Goal: Check status: Check status

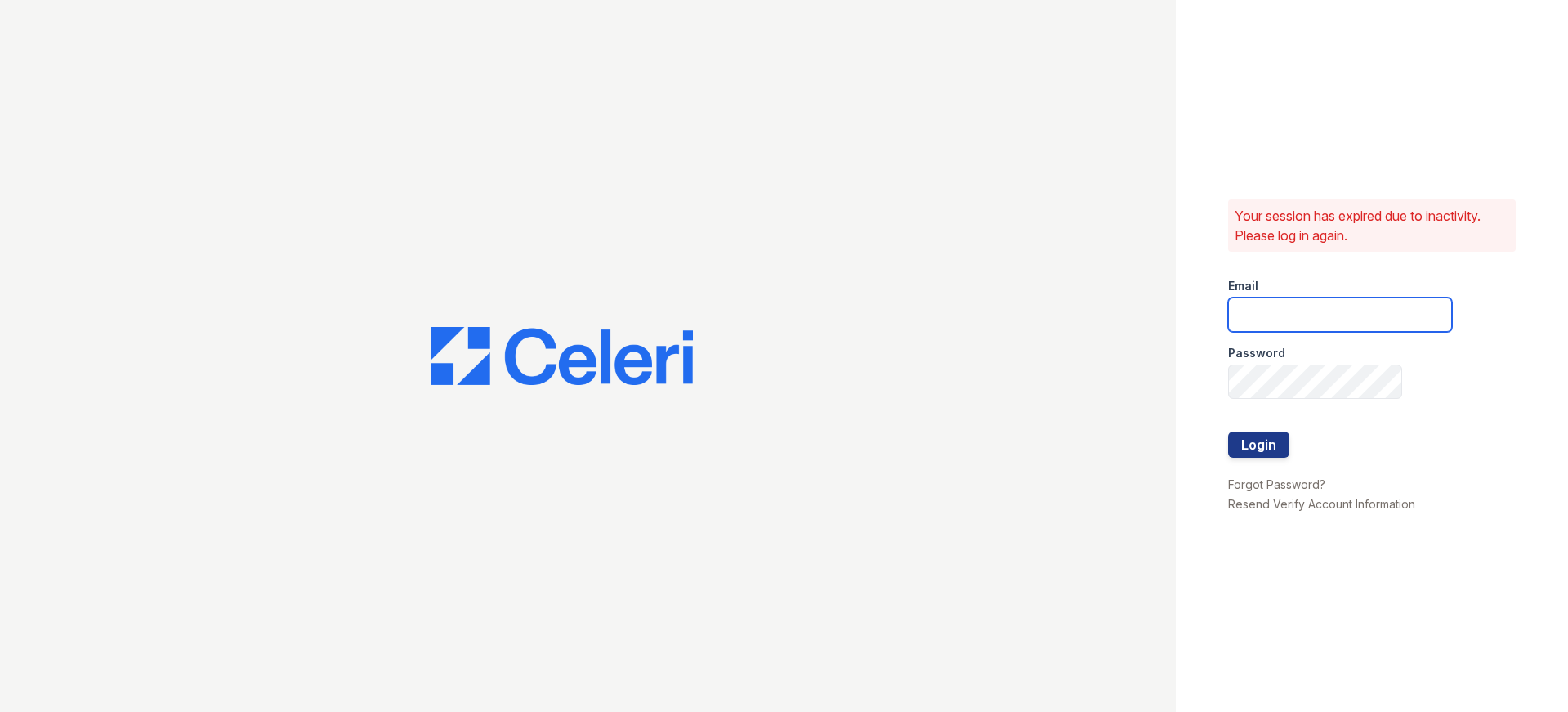
click at [1254, 304] on input "email" at bounding box center [1340, 315] width 224 height 34
click at [1283, 314] on input "abhi@auranewyork.com" at bounding box center [1340, 315] width 224 height 34
type input "shiv@auranewyork.com"
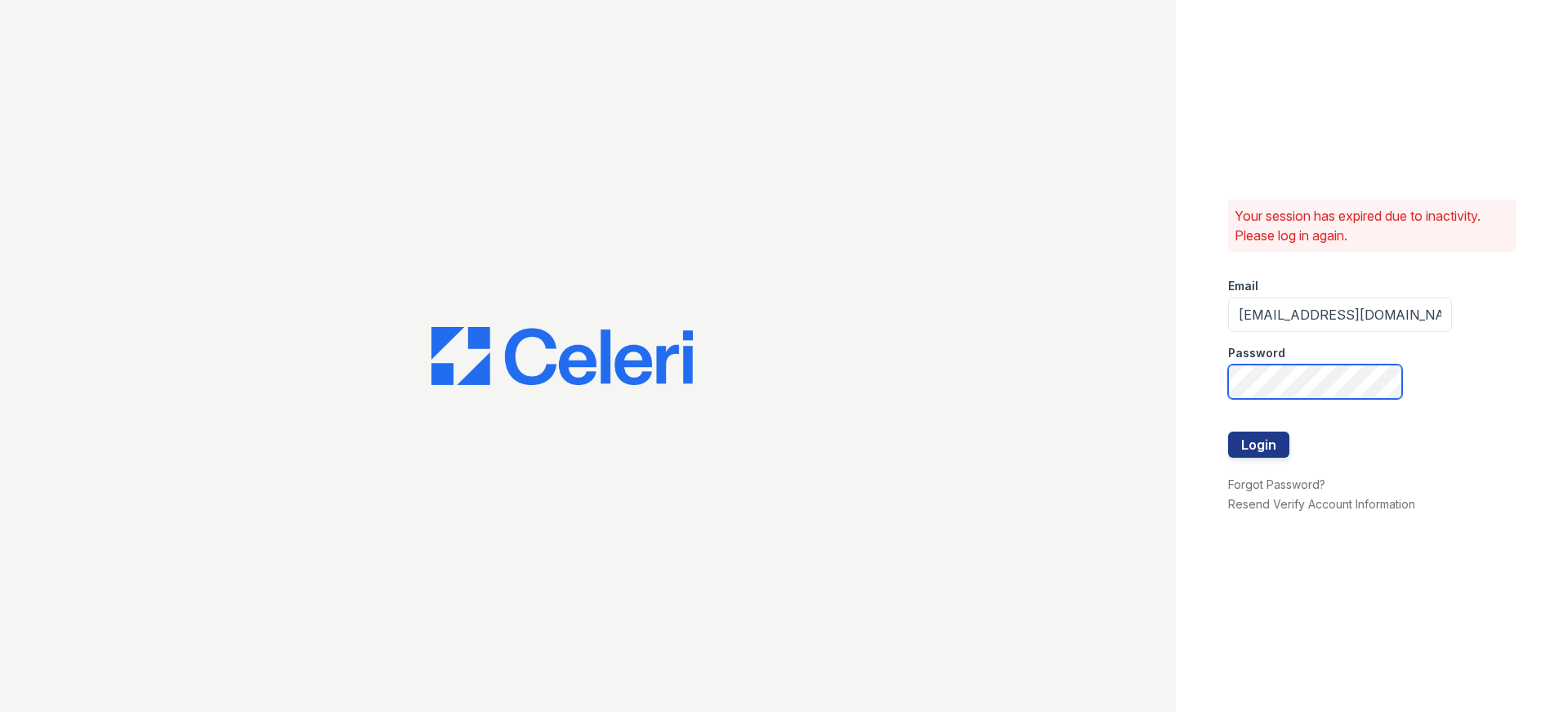
click at [1228, 431] on button "Login" at bounding box center [1259, 444] width 61 height 26
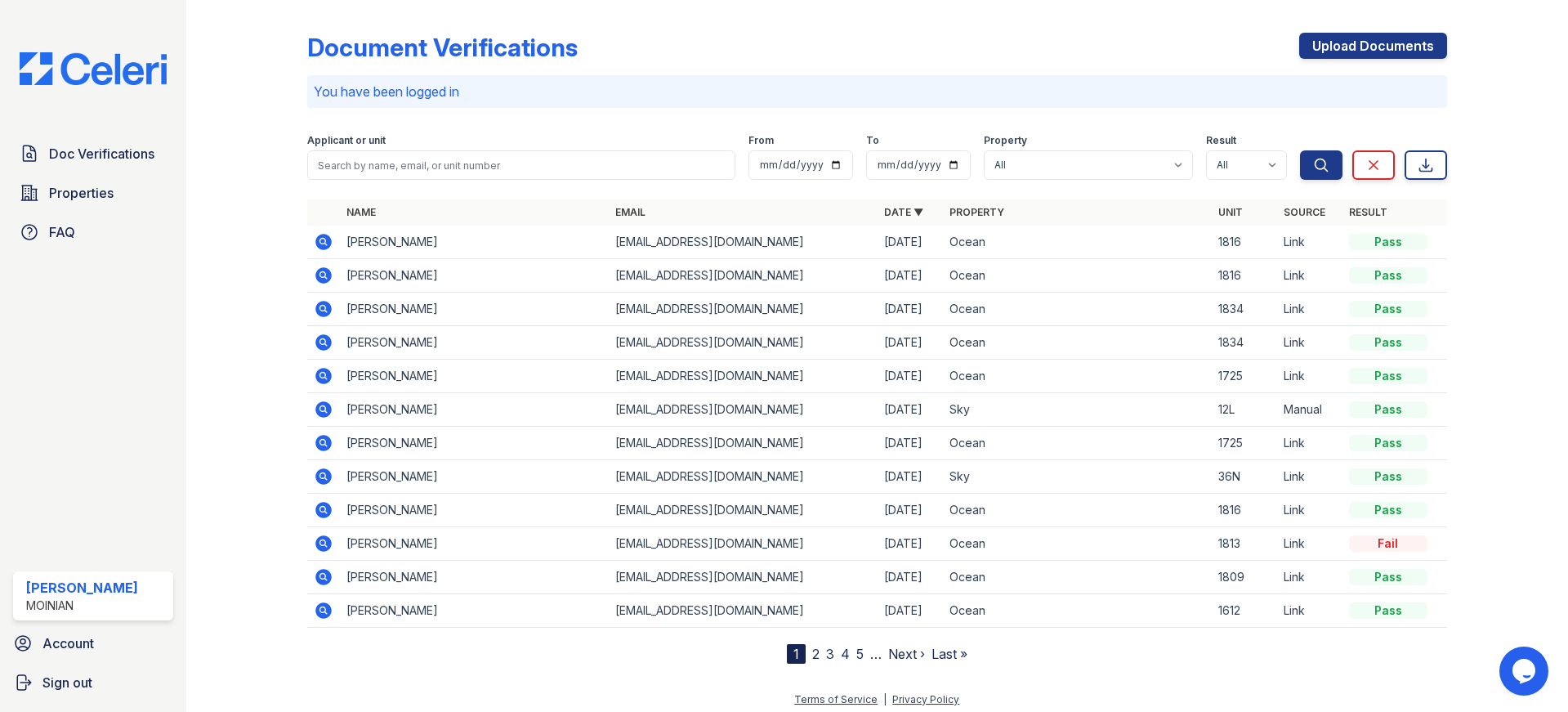
click at [321, 279] on icon at bounding box center [323, 275] width 16 height 16
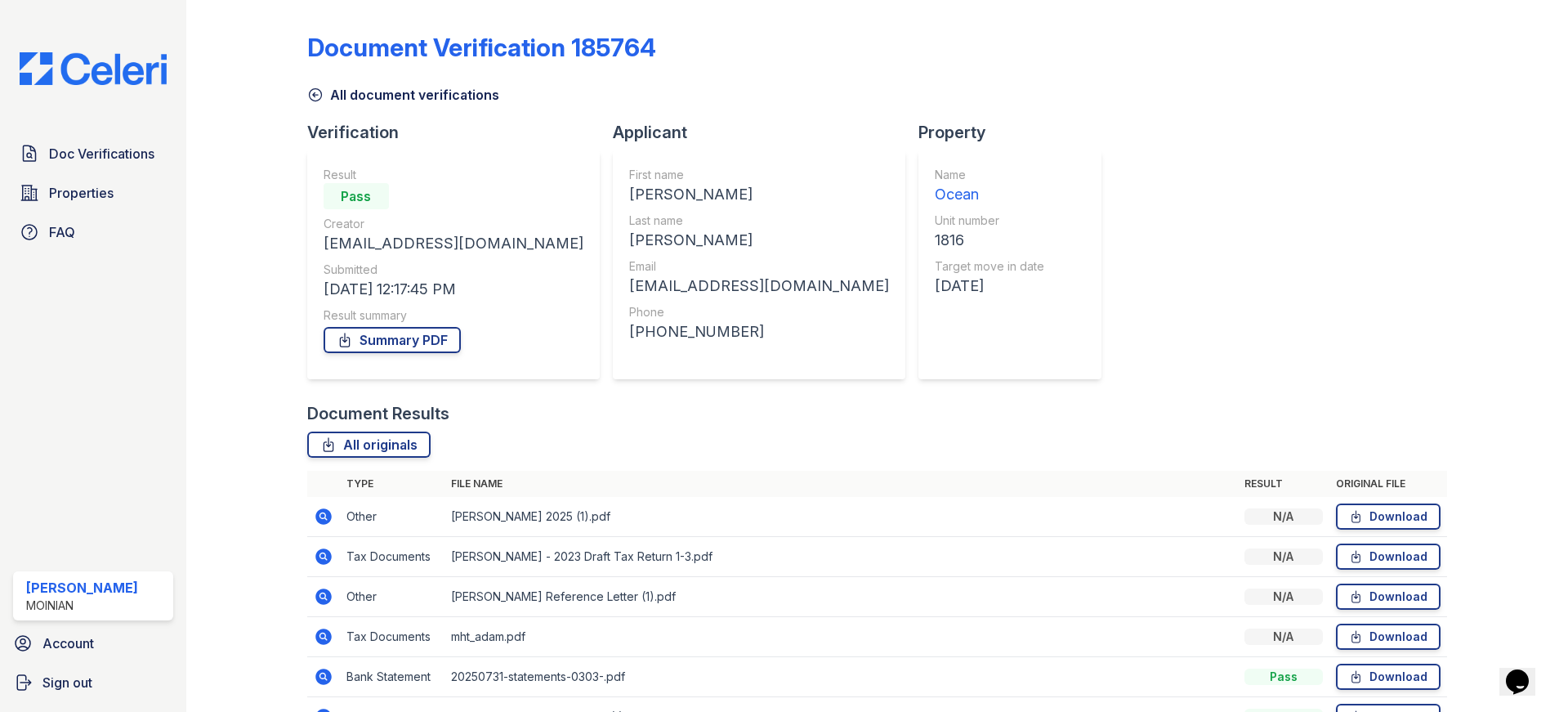
click at [309, 91] on icon at bounding box center [315, 95] width 12 height 12
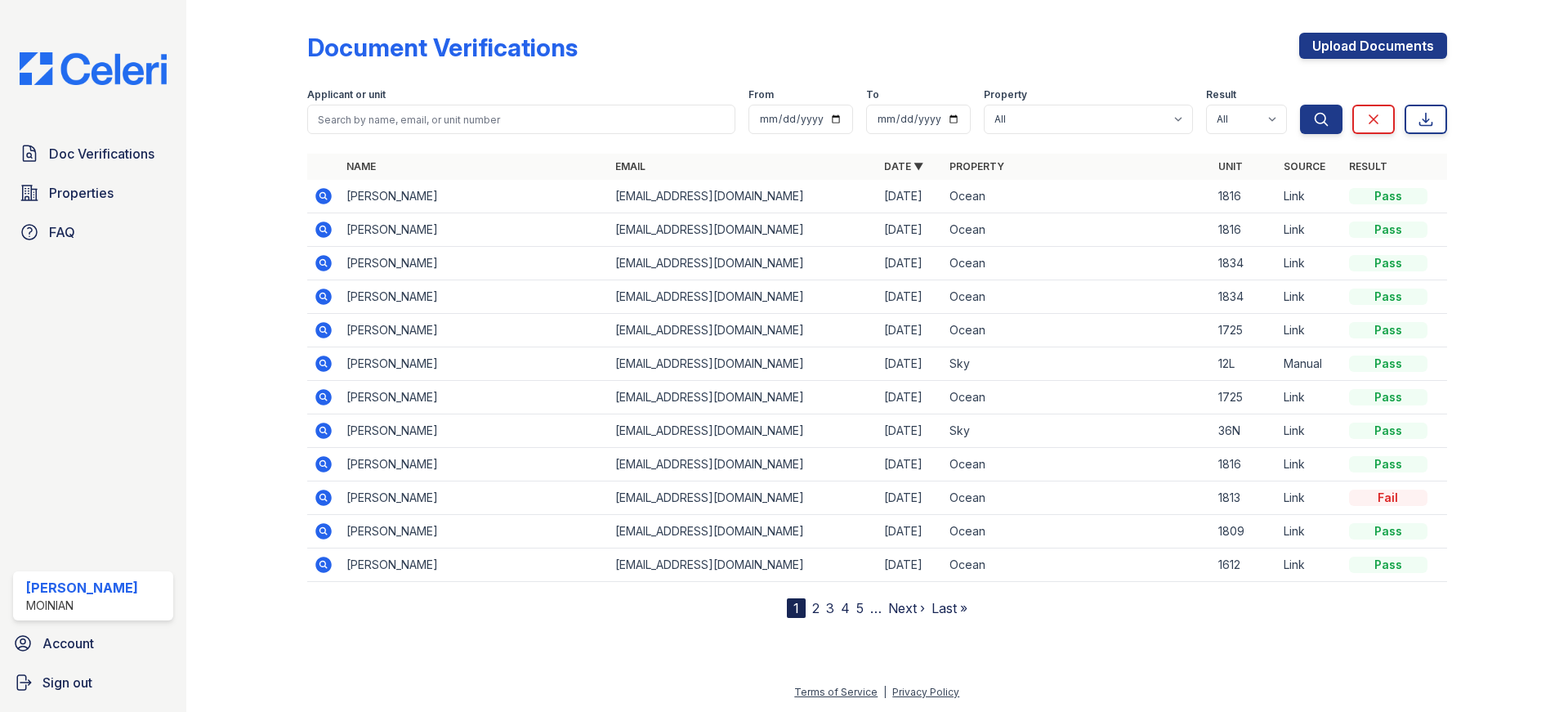
click at [331, 204] on icon at bounding box center [323, 196] width 20 height 20
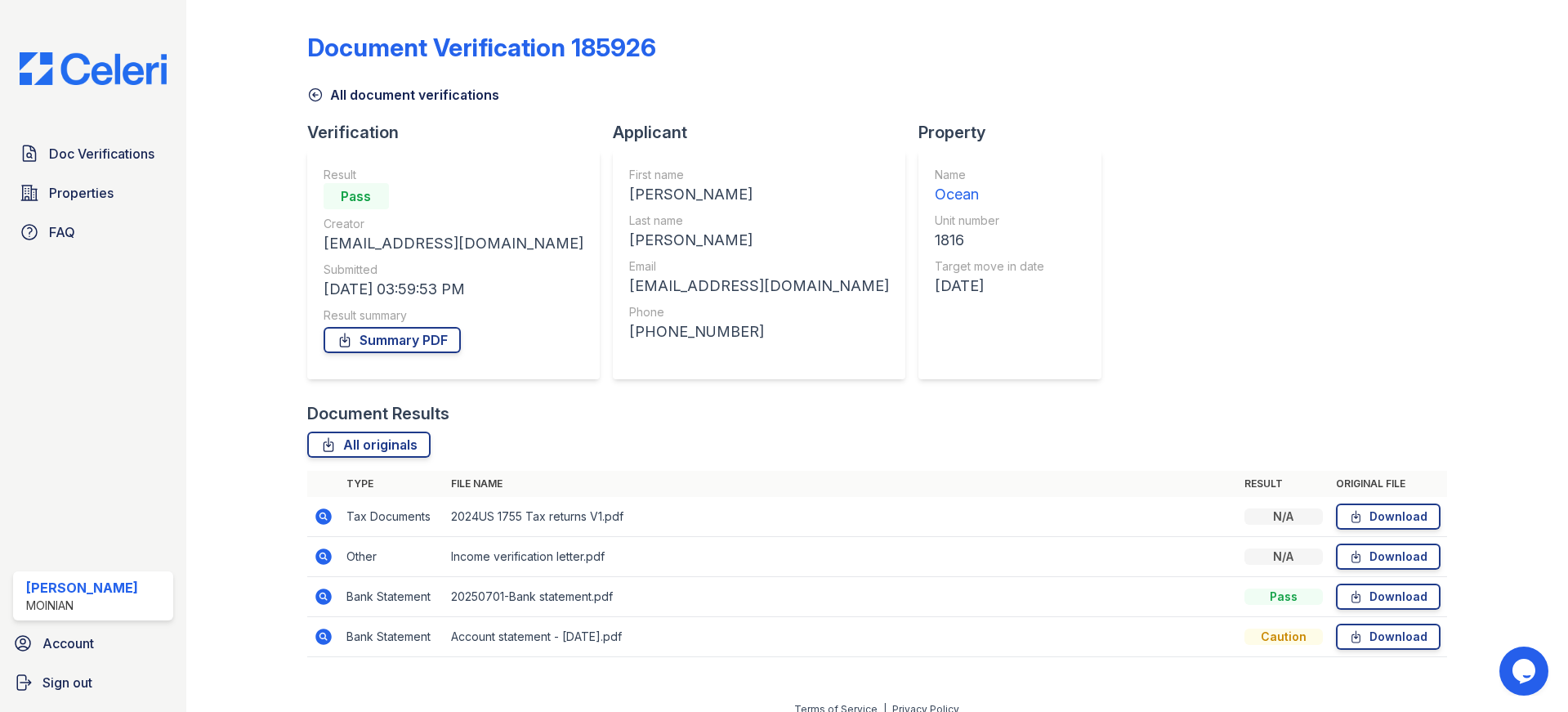
scroll to position [17, 0]
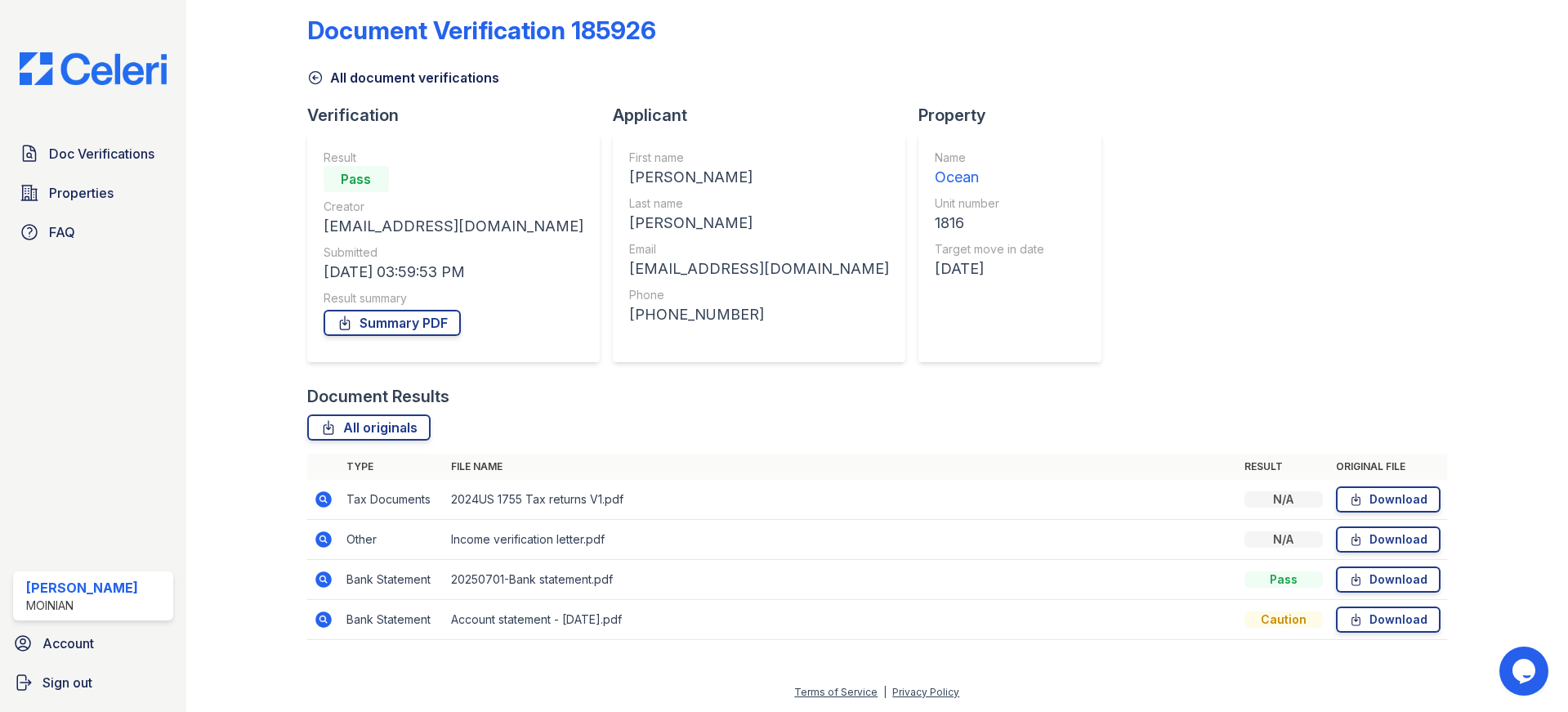
click at [331, 541] on icon at bounding box center [323, 539] width 20 height 20
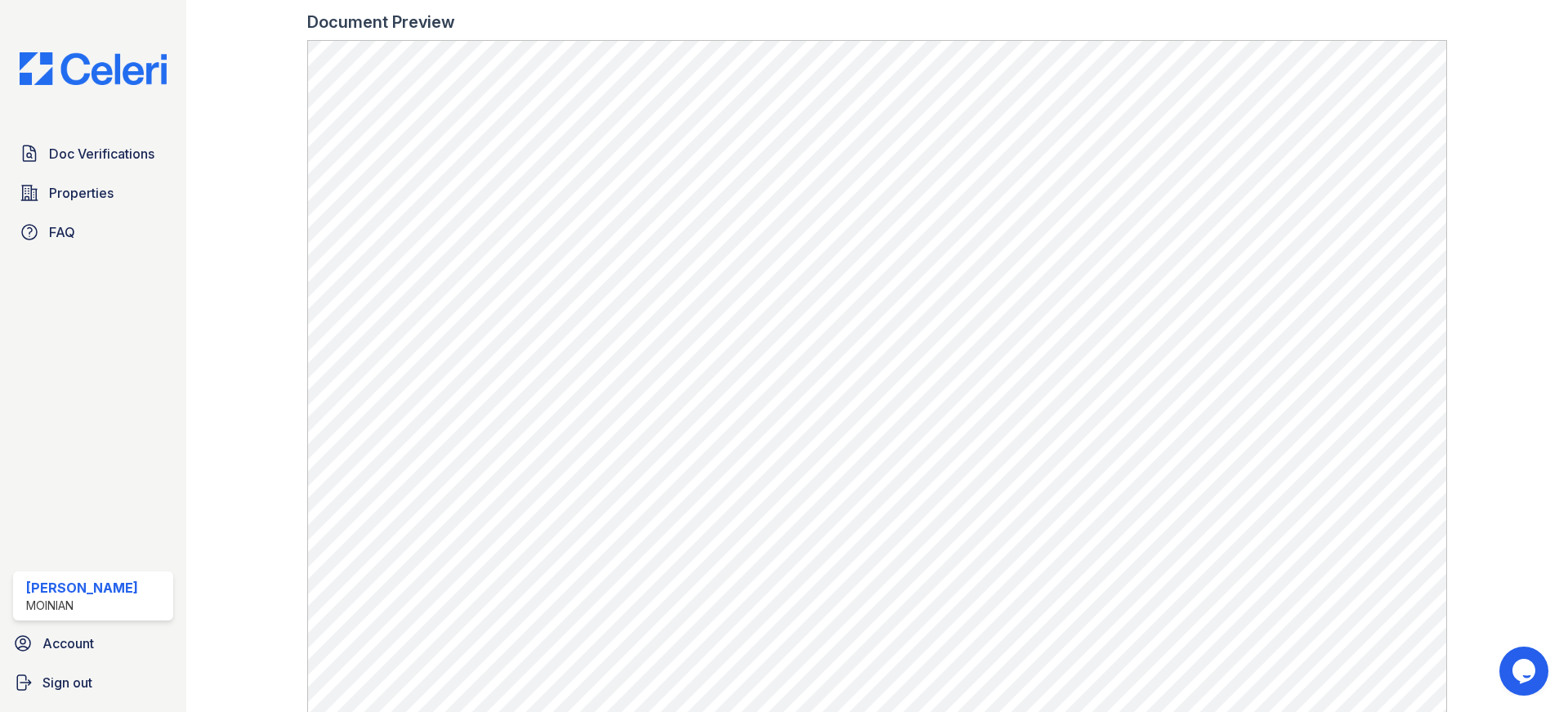
scroll to position [497, 0]
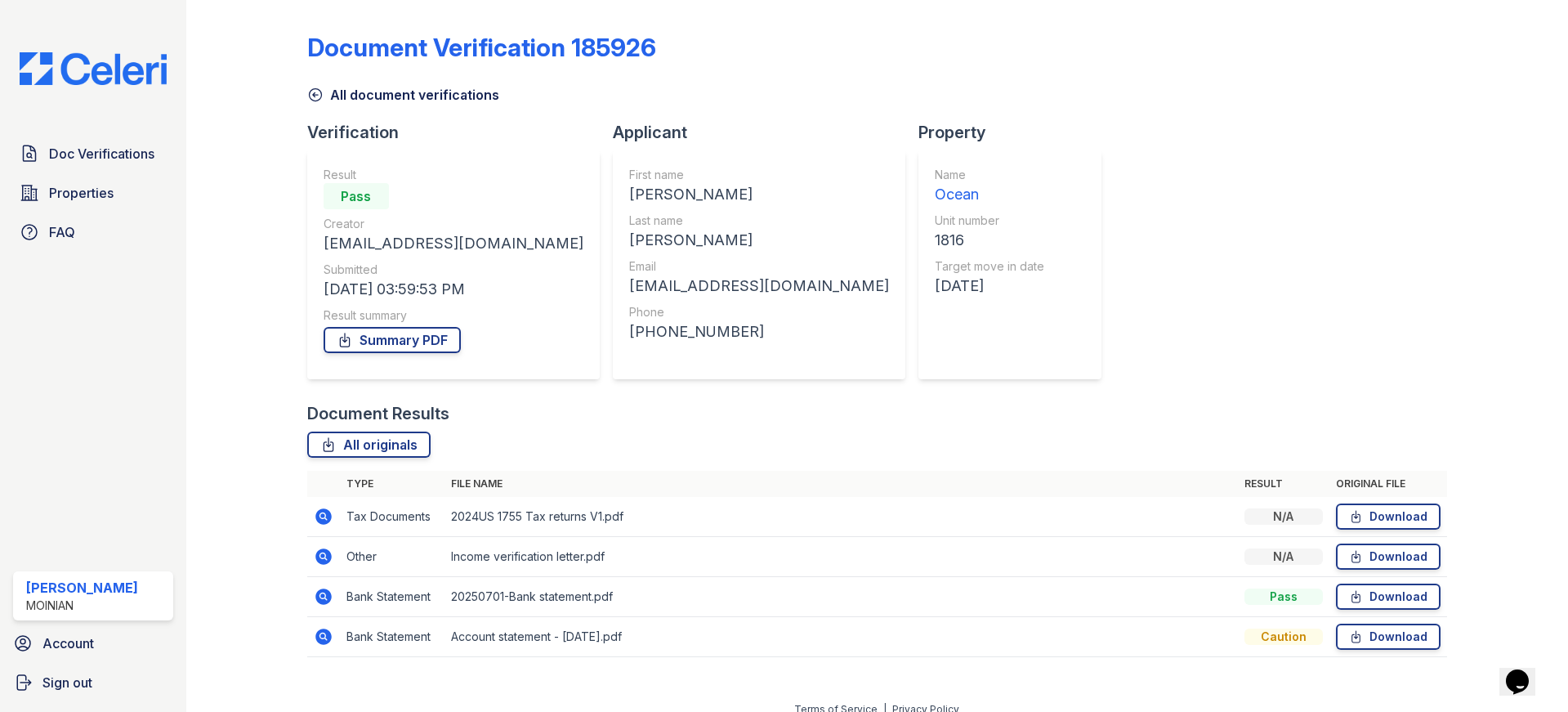
click at [321, 508] on icon at bounding box center [323, 516] width 20 height 20
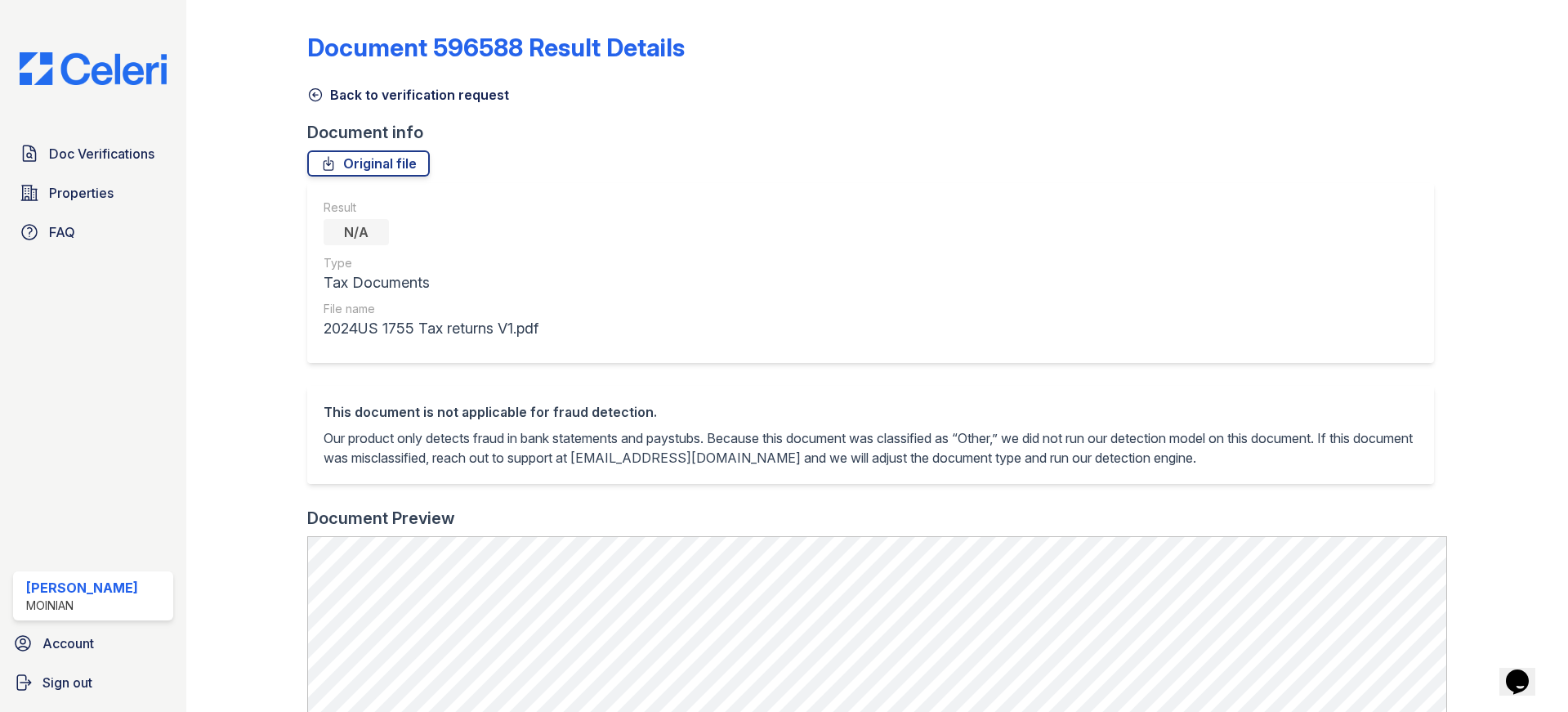
scroll to position [503, 0]
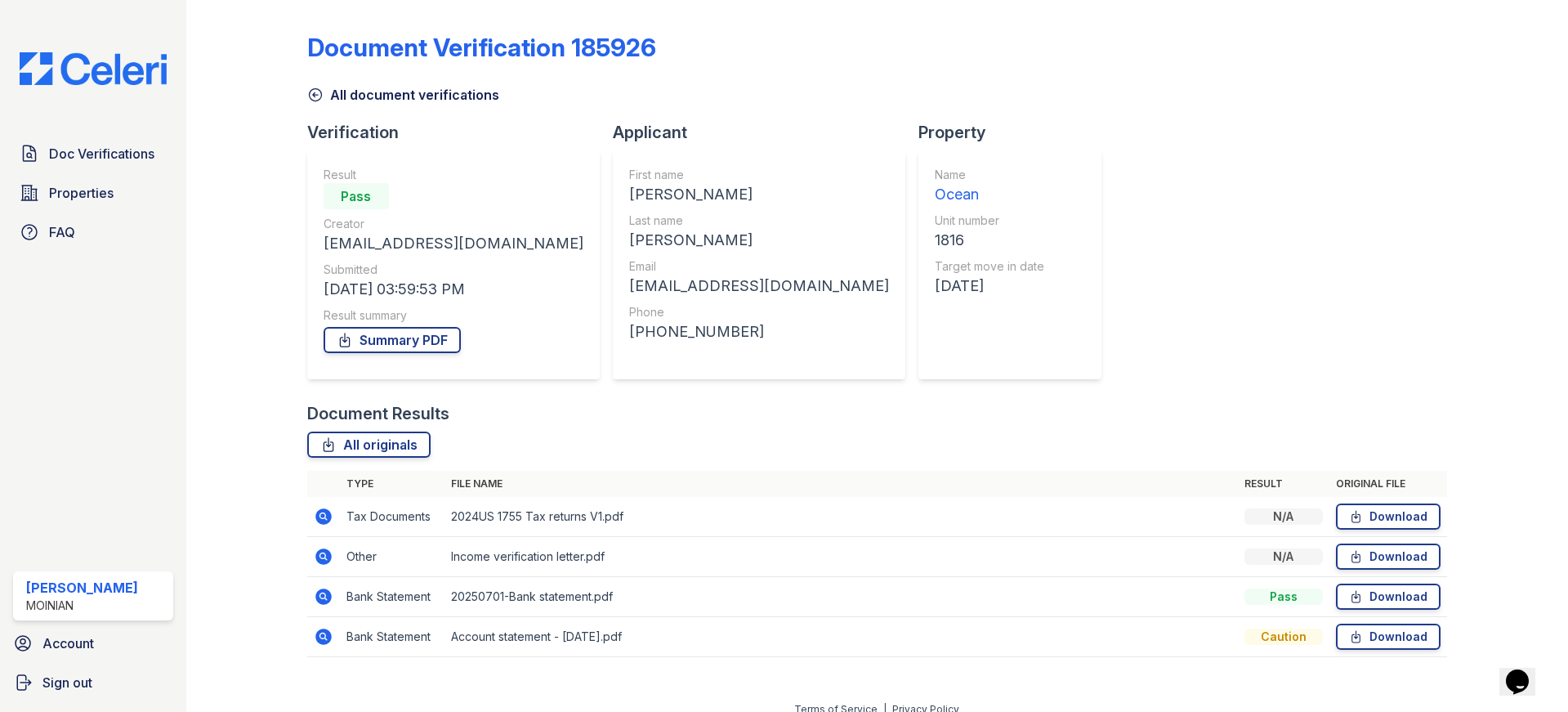
click at [364, 601] on td "Bank Statement" at bounding box center [392, 597] width 105 height 40
